Goal: Communication & Community: Answer question/provide support

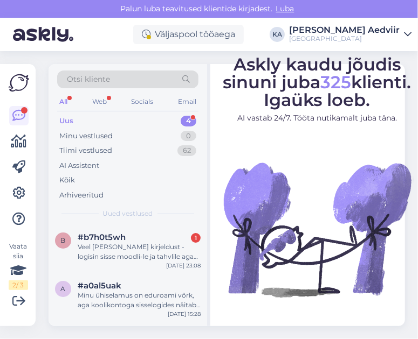
click at [67, 122] on div "Uus" at bounding box center [66, 121] width 14 height 11
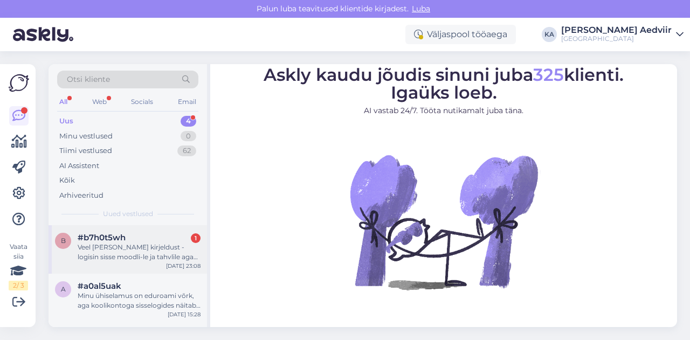
click at [128, 250] on div "Veel [PERSON_NAME] kirjeldust - logisin sisse moodli-le ja tahvlile aga parooli…" at bounding box center [139, 251] width 123 height 19
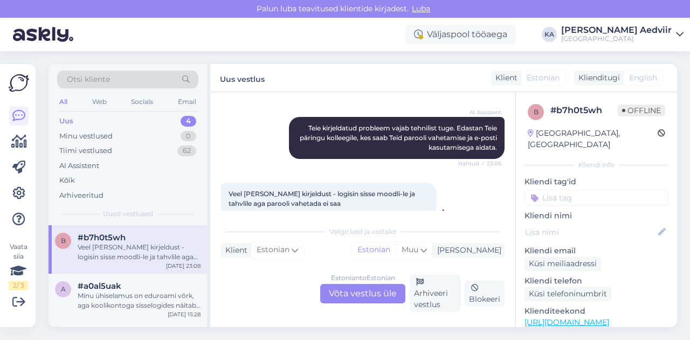
scroll to position [464, 0]
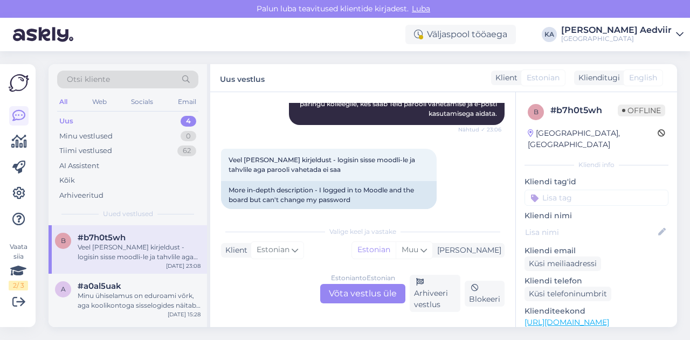
click at [343, 293] on div "Estonian to Estonian Võta vestlus üle" at bounding box center [362, 293] width 85 height 19
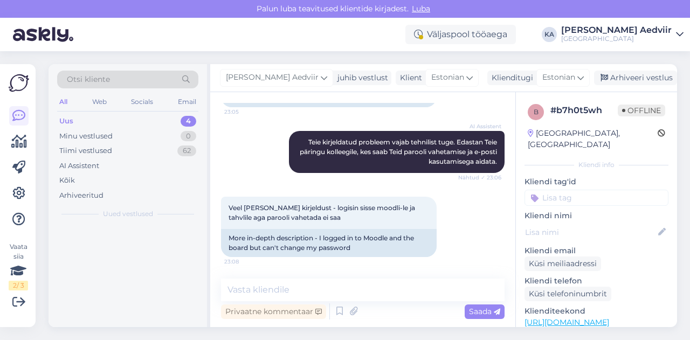
scroll to position [406, 0]
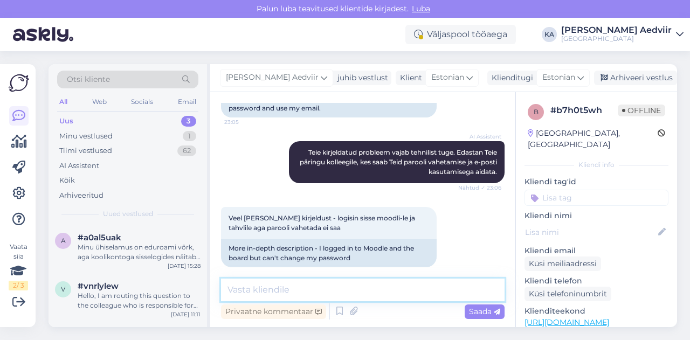
click at [291, 281] on textarea at bounding box center [362, 290] width 283 height 23
type textarea "E"
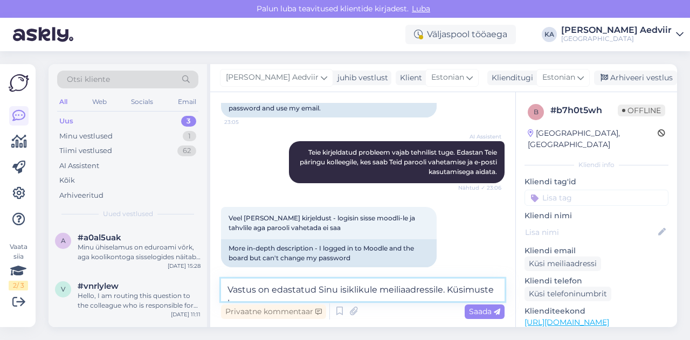
scroll to position [419, 0]
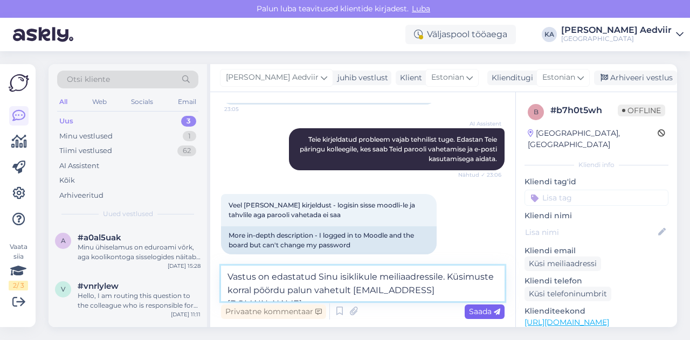
type textarea "Vastus on edastatud Sinu isiklikule meiliaadressile. Küsimuste korral pöördu pa…"
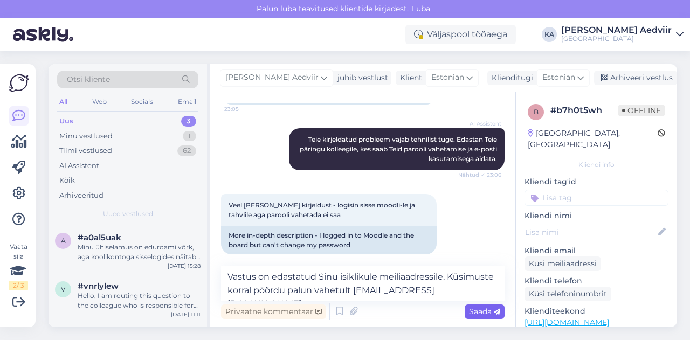
click at [417, 311] on span "Saada" at bounding box center [484, 312] width 31 height 10
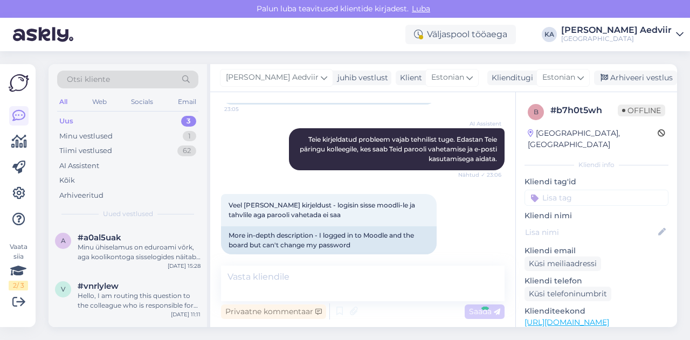
scroll to position [484, 0]
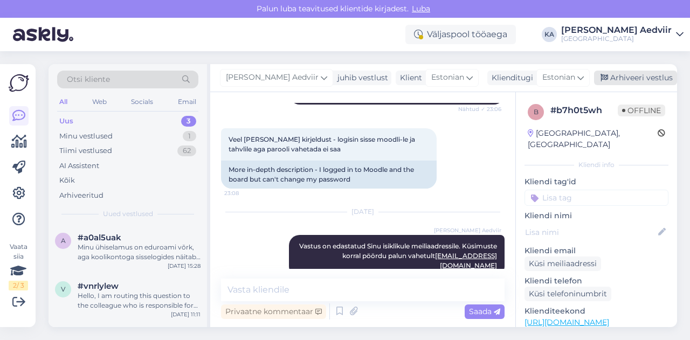
click at [417, 80] on div "Arhiveeri vestlus" at bounding box center [635, 78] width 83 height 15
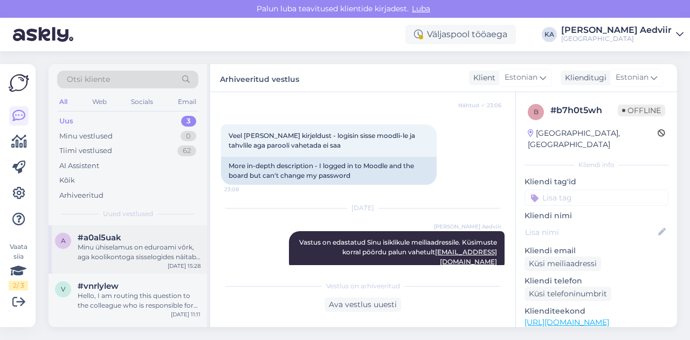
click at [123, 253] on div "Minu ühiselamus on eduroami võrk, aga koolikontoga sisselogides näitab [PERSON_…" at bounding box center [139, 251] width 123 height 19
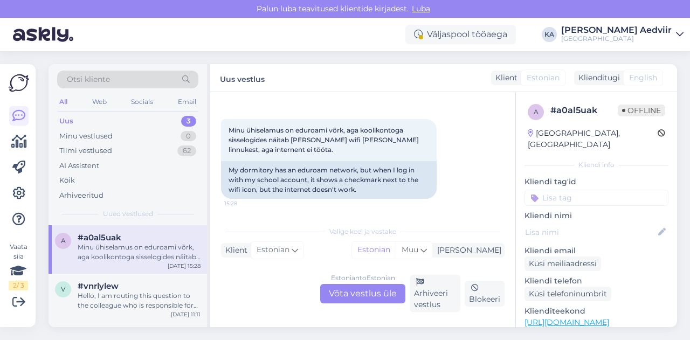
scroll to position [209, 0]
click at [148, 296] on div "Hello, I am routing this question to the colleague who is responsible for this …" at bounding box center [139, 300] width 123 height 19
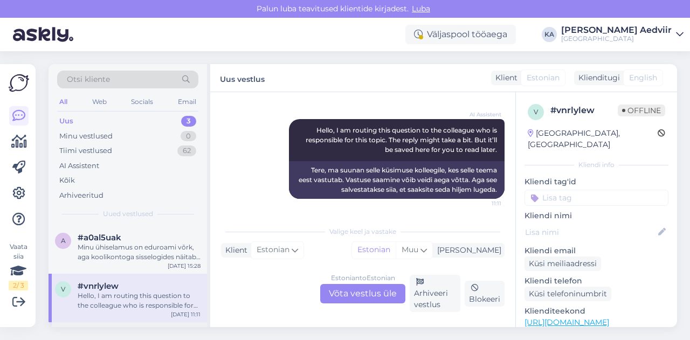
scroll to position [43, 0]
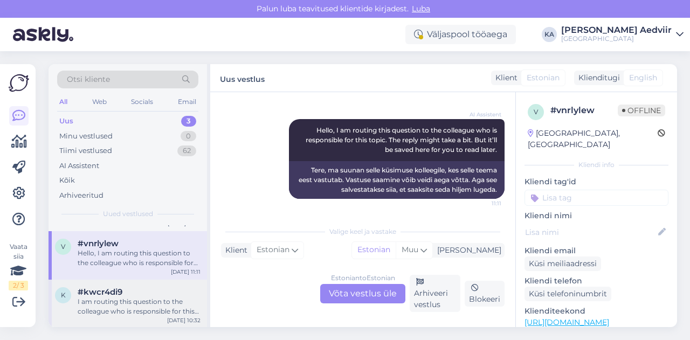
click at [130, 306] on div "I am routing this question to the colleague who is responsible for this topic. …" at bounding box center [139, 306] width 123 height 19
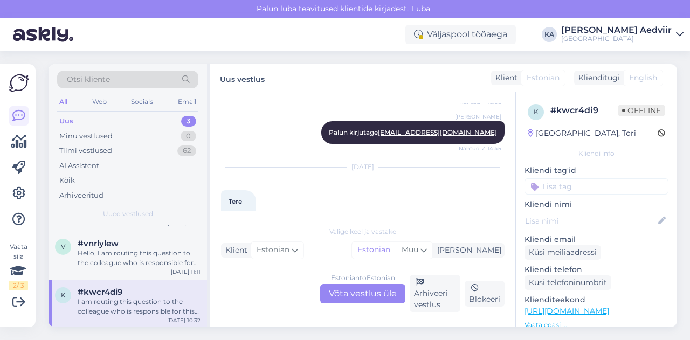
scroll to position [1742, 0]
